Goal: Information Seeking & Learning: Learn about a topic

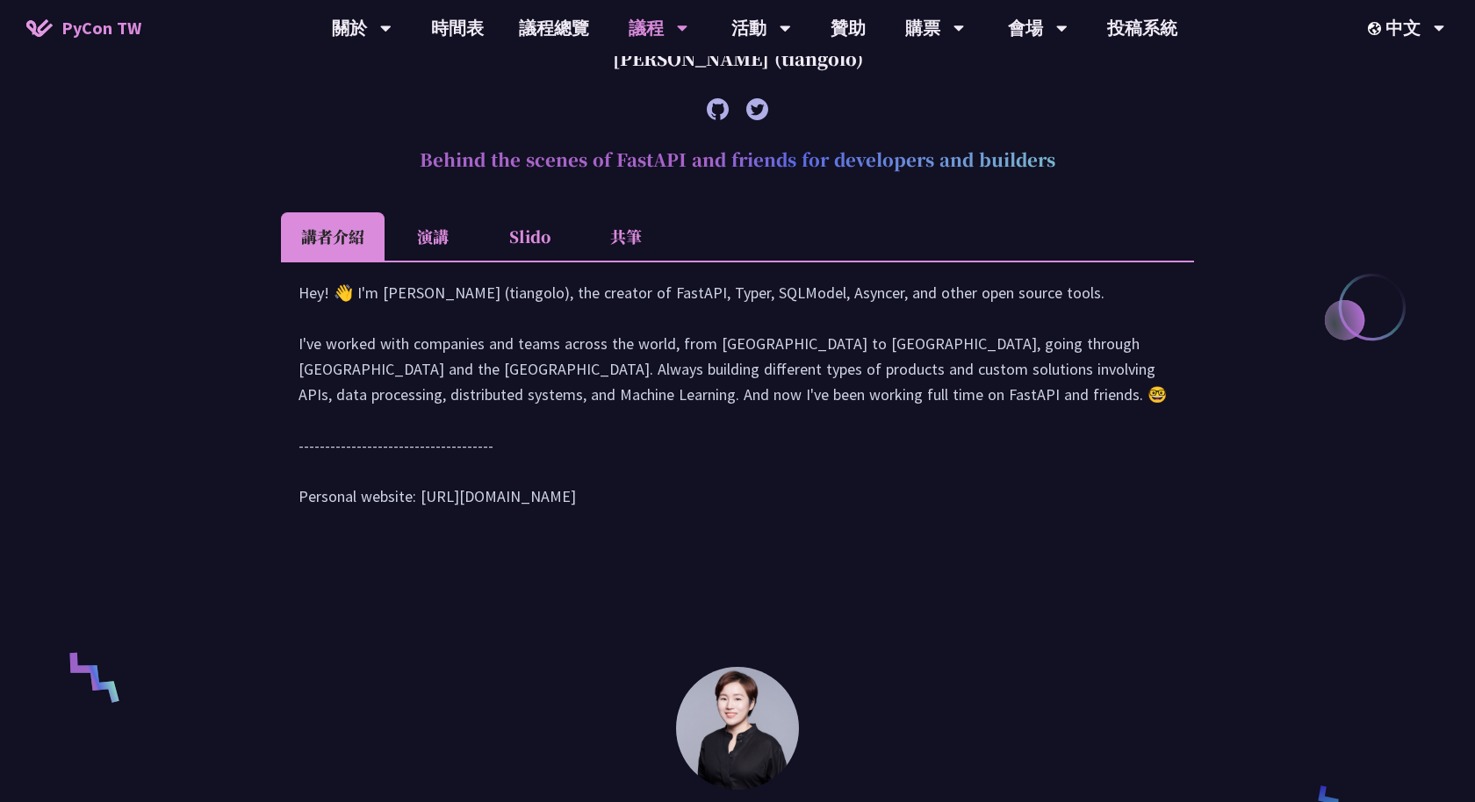
scroll to position [729, 0]
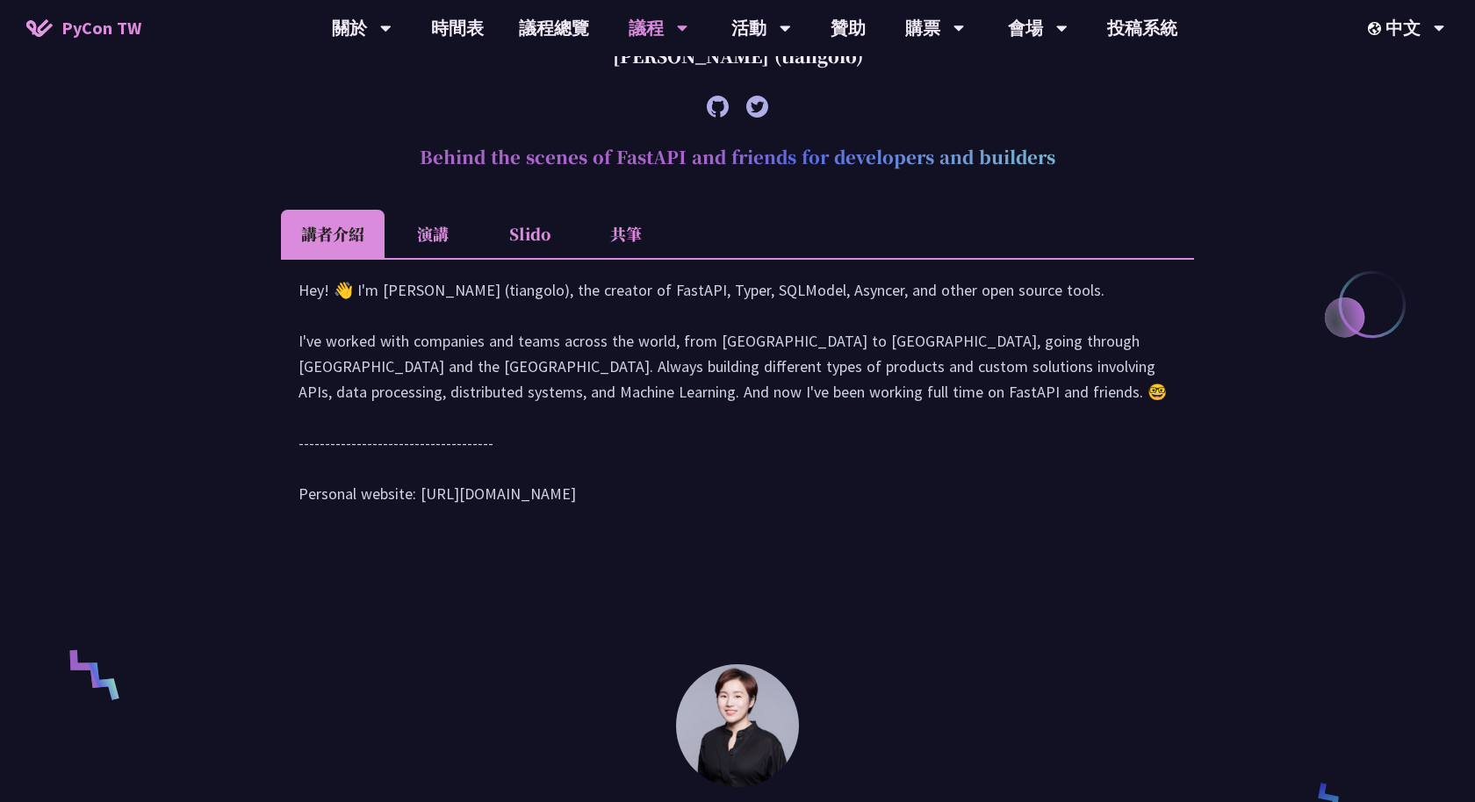
click at [470, 164] on h2 "Behind the scenes of FastAPI and friends for developers and builders" at bounding box center [737, 157] width 913 height 53
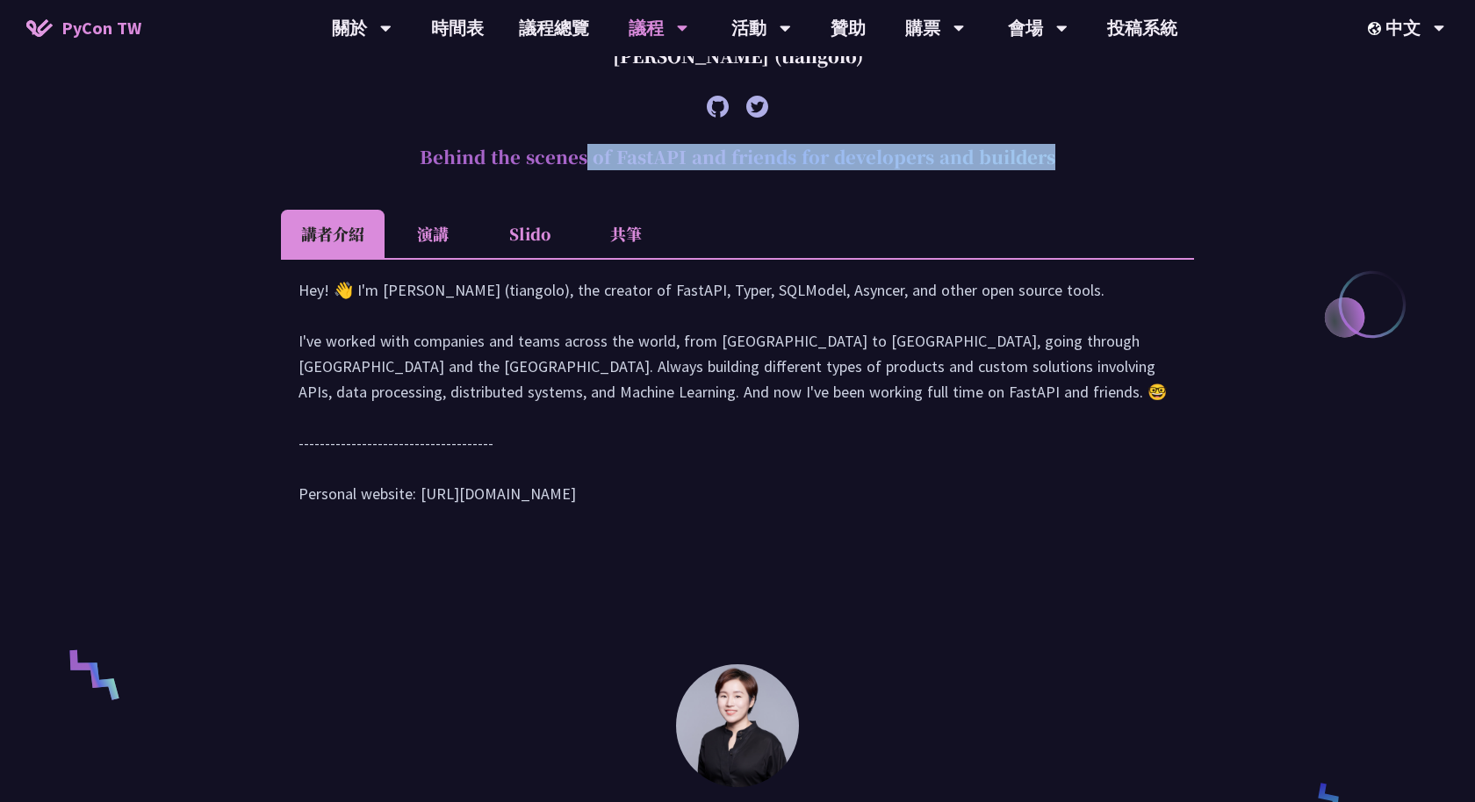
click at [470, 164] on h2 "Behind the scenes of FastAPI and friends for developers and builders" at bounding box center [737, 157] width 913 height 53
copy article "Behind the scenes of FastAPI and friends for developers and builders"
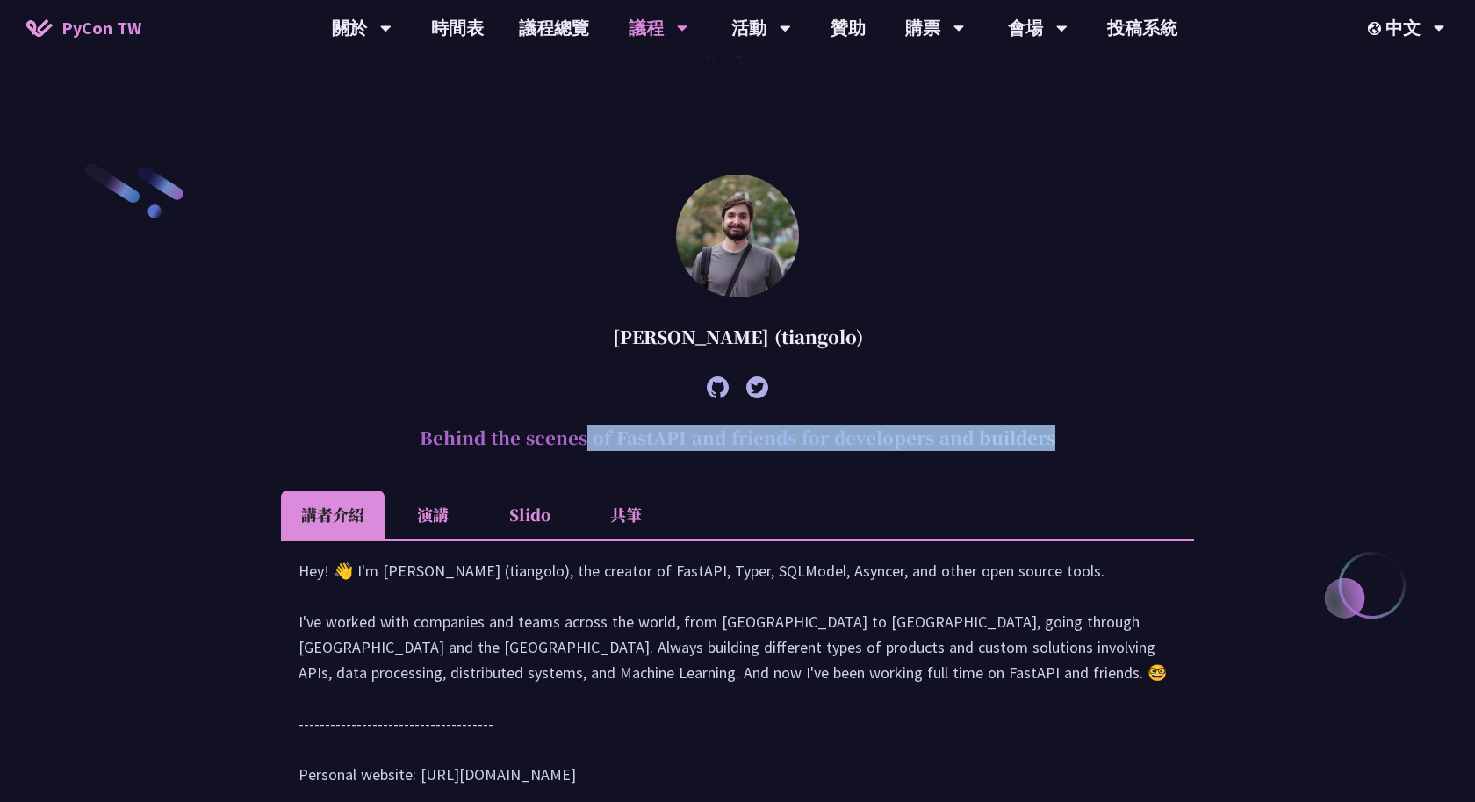
scroll to position [290, 0]
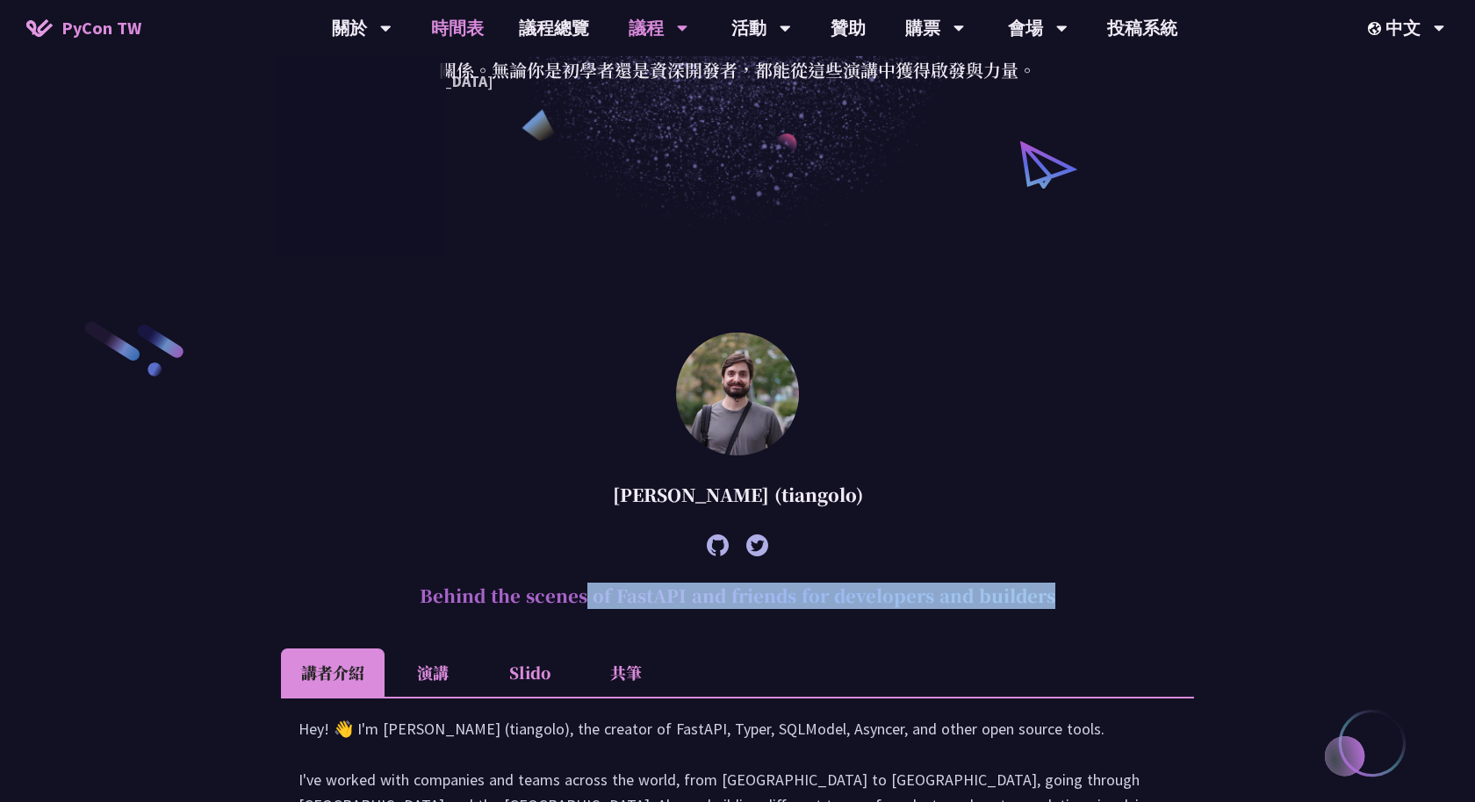
click at [459, 27] on link "時間表" at bounding box center [457, 28] width 88 height 56
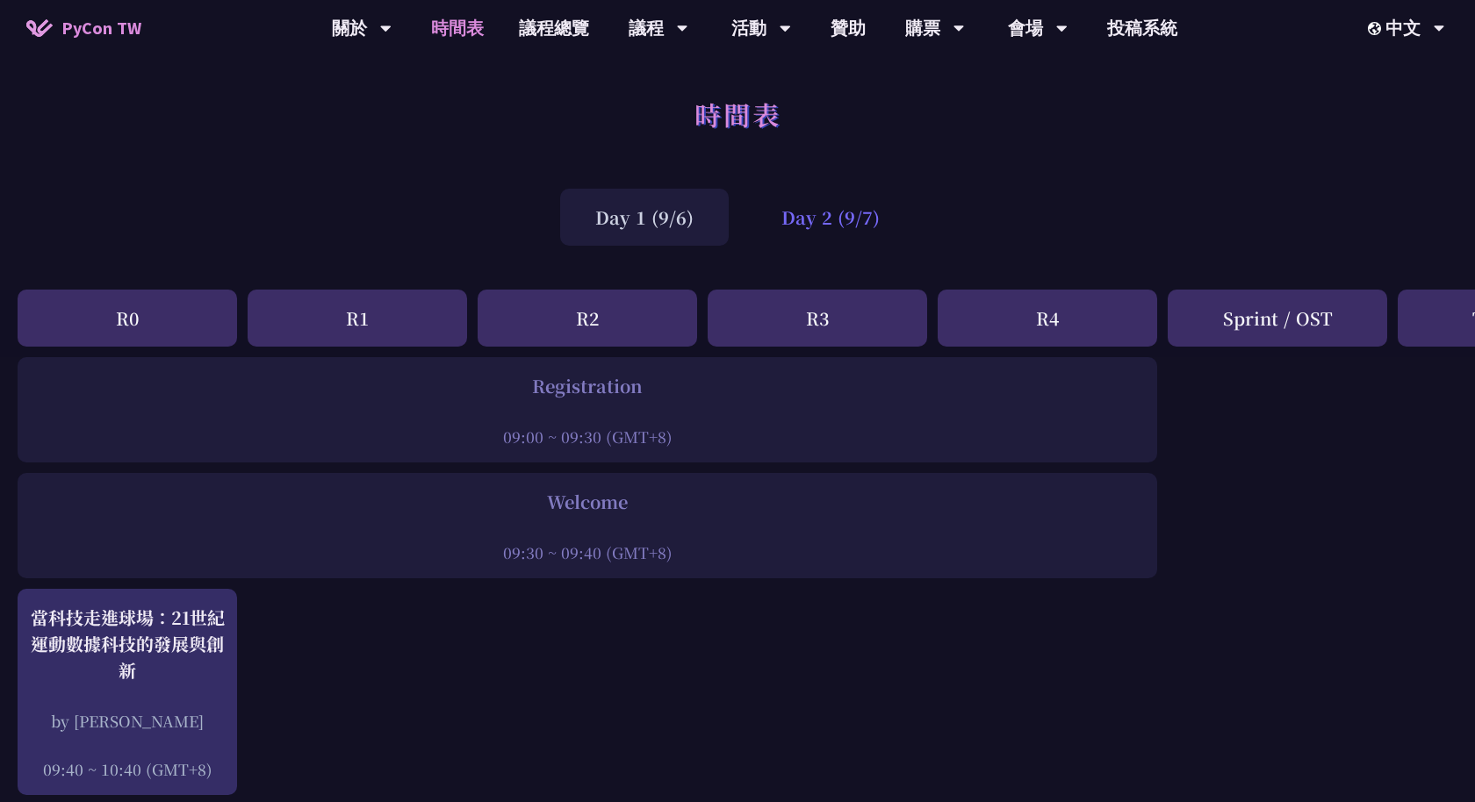
click at [782, 225] on div "Day 2 (9/7)" at bounding box center [830, 217] width 169 height 57
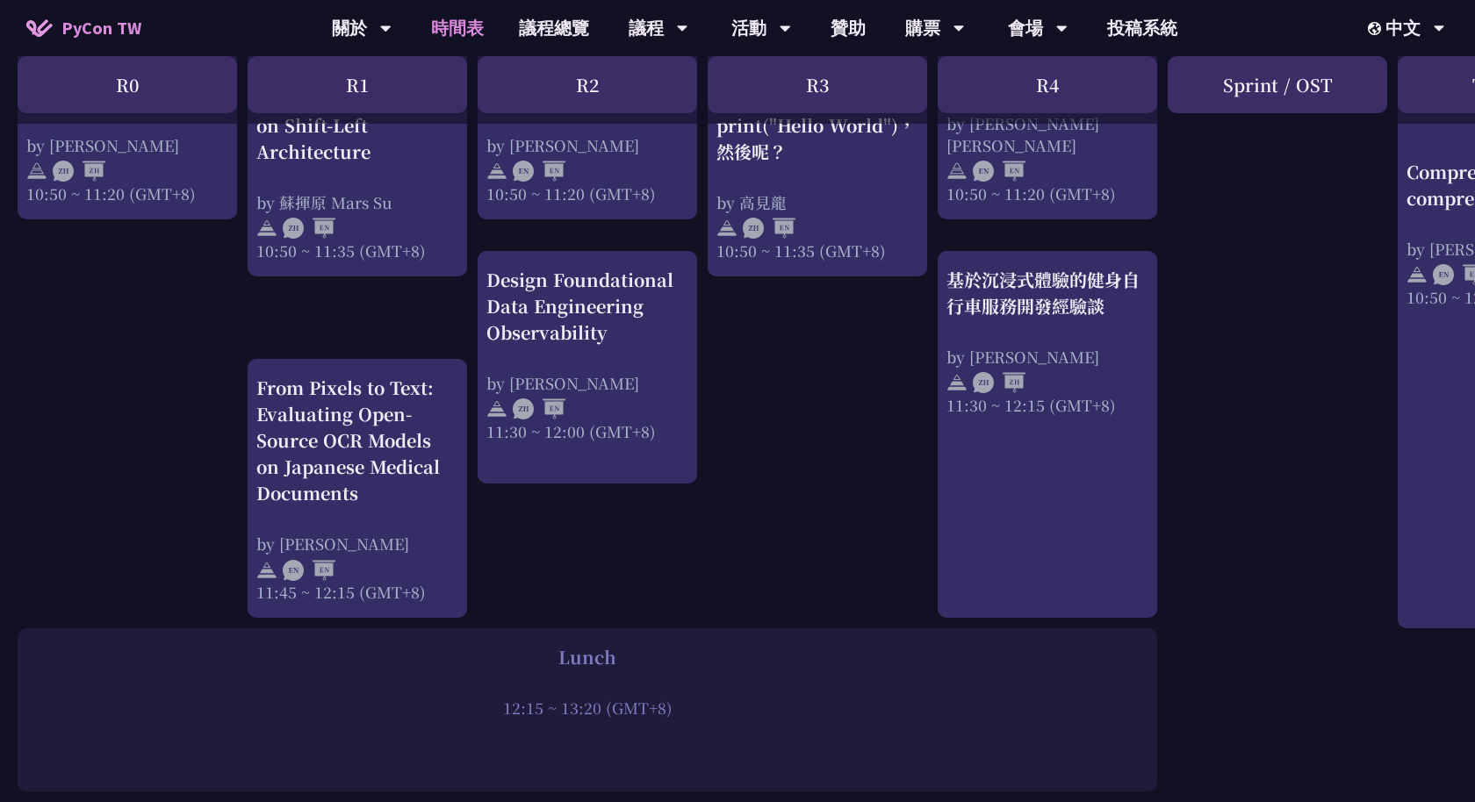
scroll to position [765, 0]
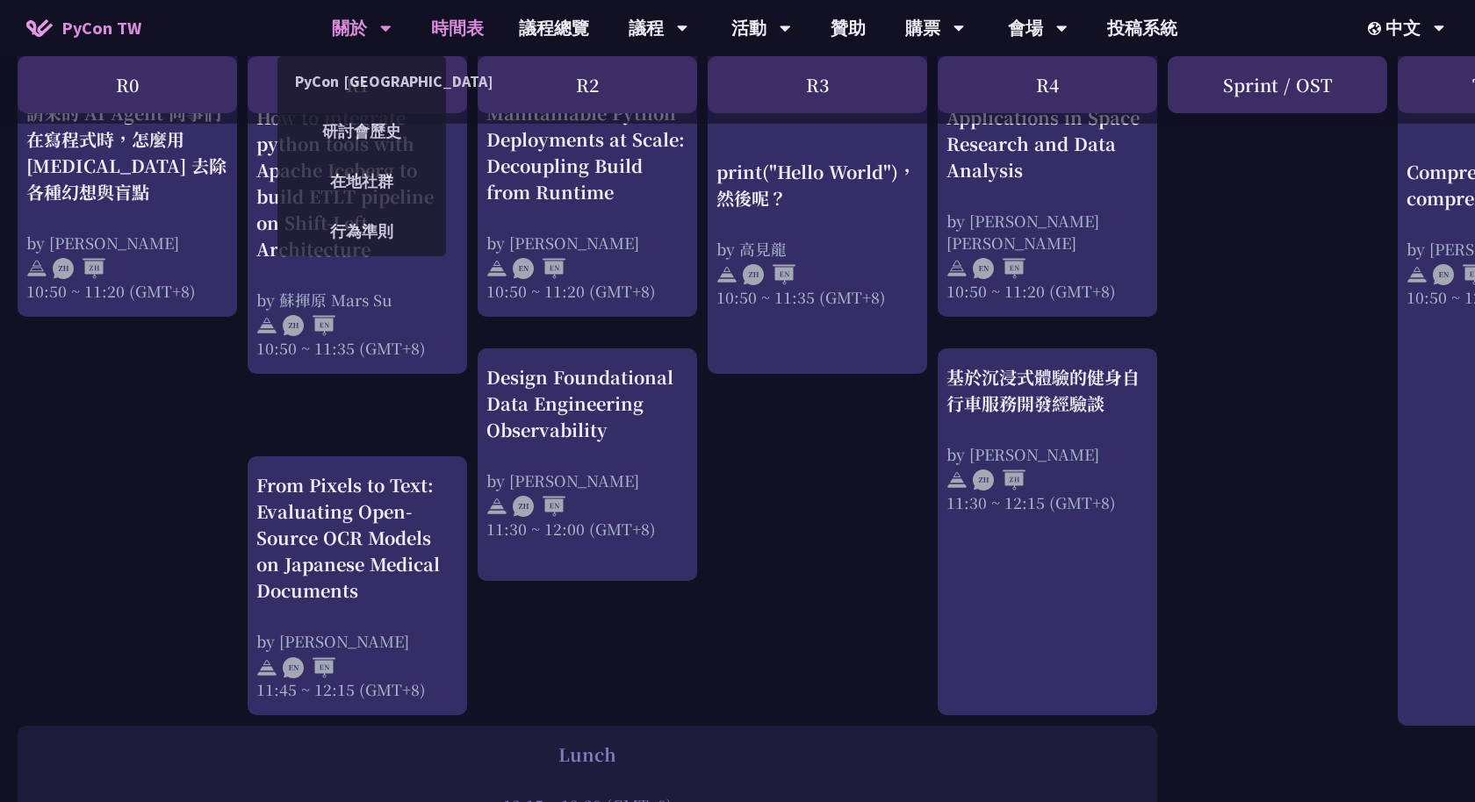
click at [352, 39] on div "關於" at bounding box center [362, 28] width 60 height 56
click at [348, 77] on link "PyCon [GEOGRAPHIC_DATA]" at bounding box center [361, 81] width 169 height 41
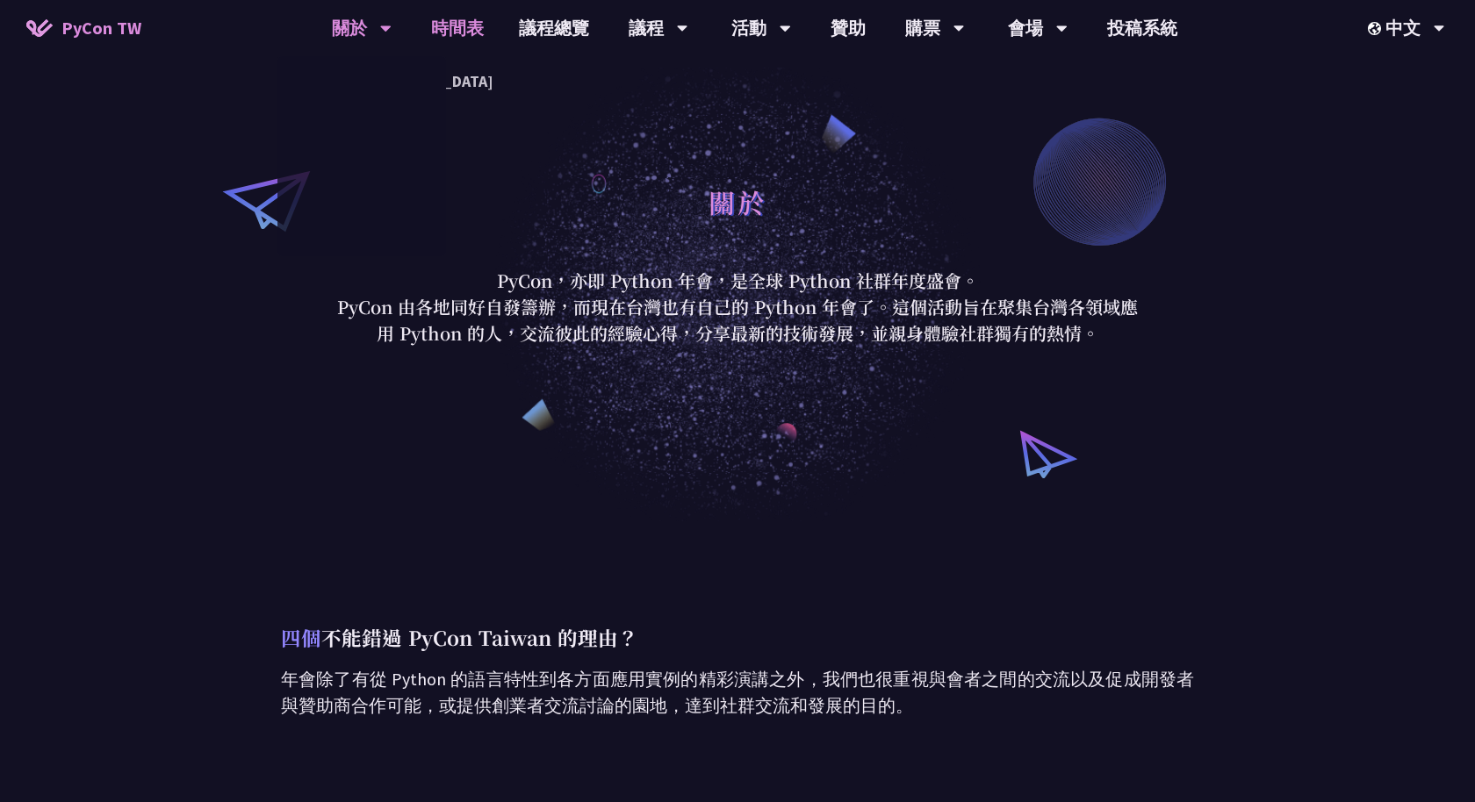
click at [470, 31] on link "時間表" at bounding box center [457, 28] width 88 height 56
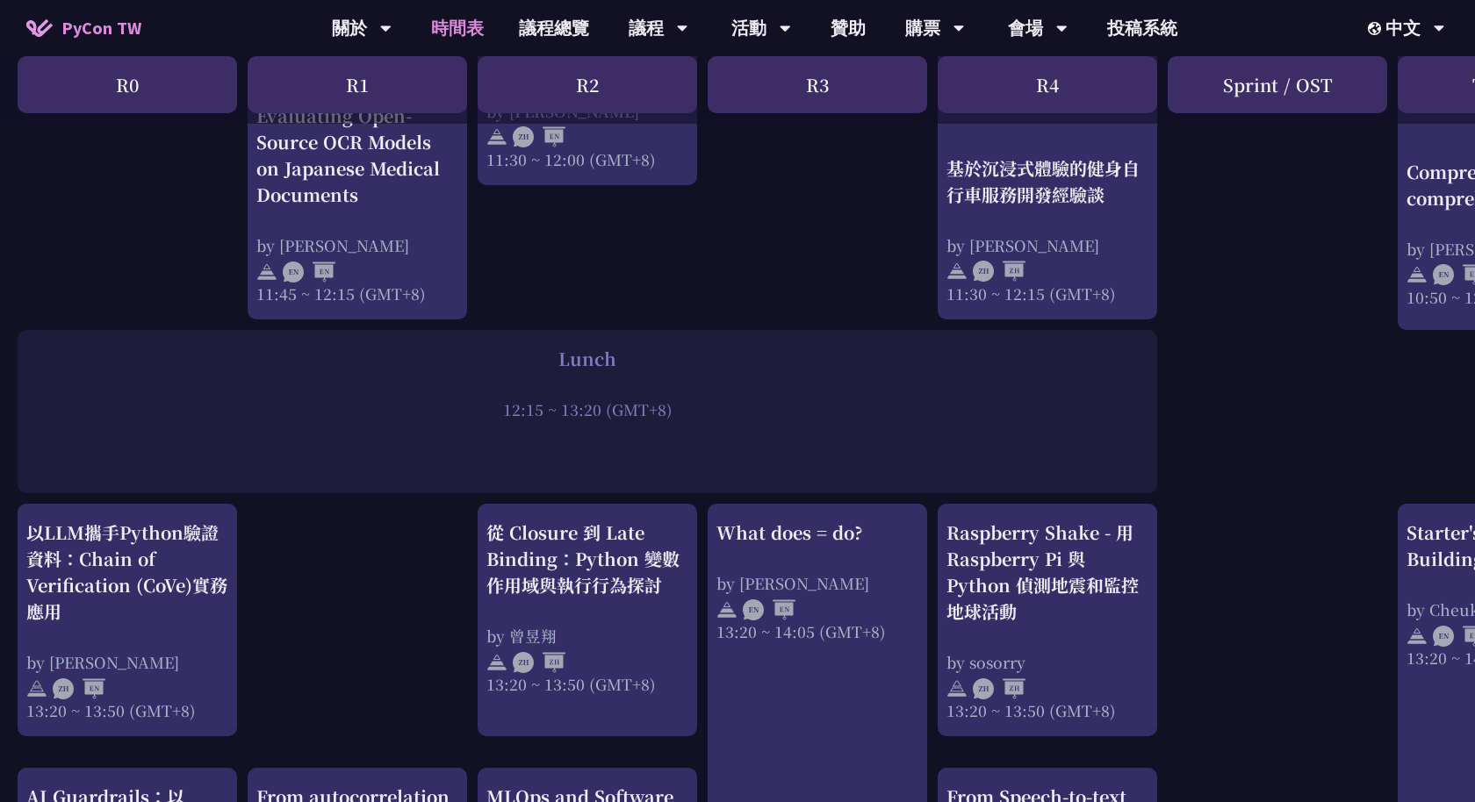
scroll to position [1160, 0]
